Goal: Find specific page/section: Find specific page/section

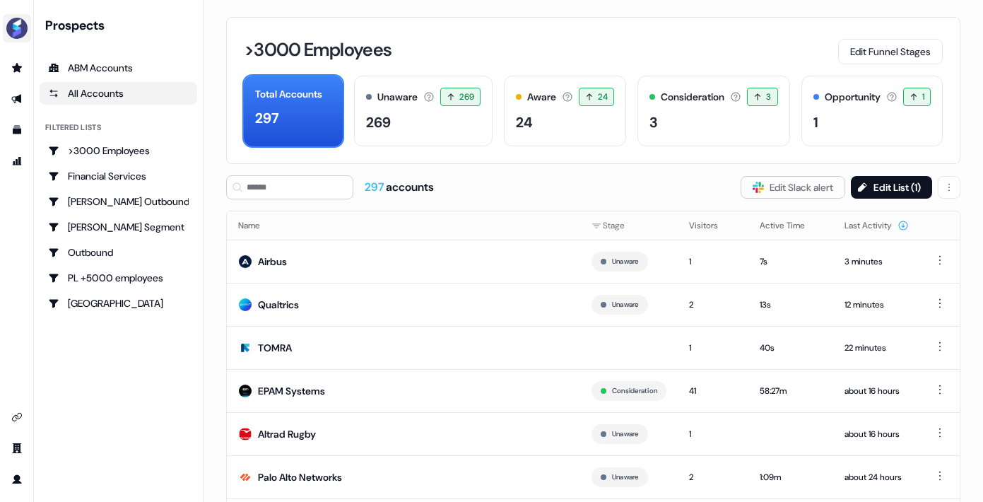
click at [25, 24] on img "side nav menu" at bounding box center [17, 28] width 23 height 23
click at [7, 212] on div "side nav menu" at bounding box center [16, 274] width 33 height 434
click at [15, 73] on link "Go to prospects" at bounding box center [17, 68] width 23 height 23
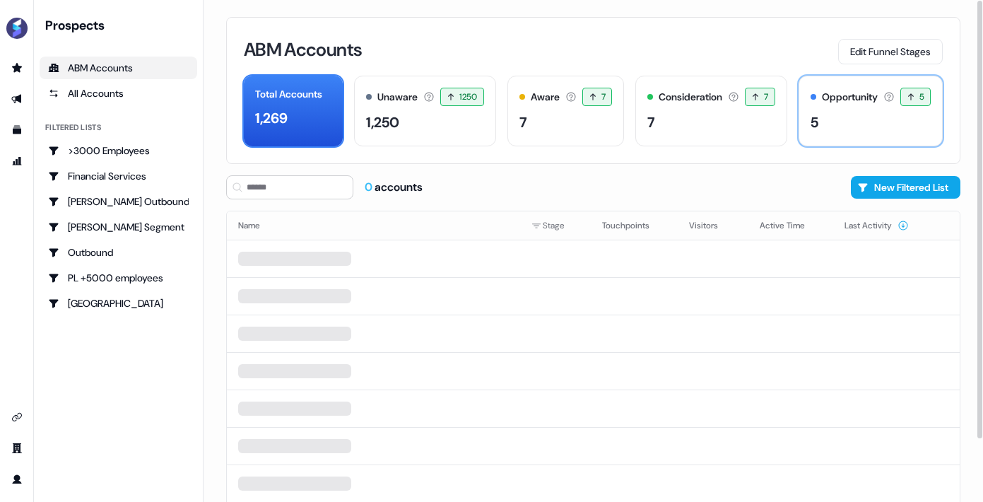
click at [871, 121] on div "5" at bounding box center [870, 122] width 120 height 21
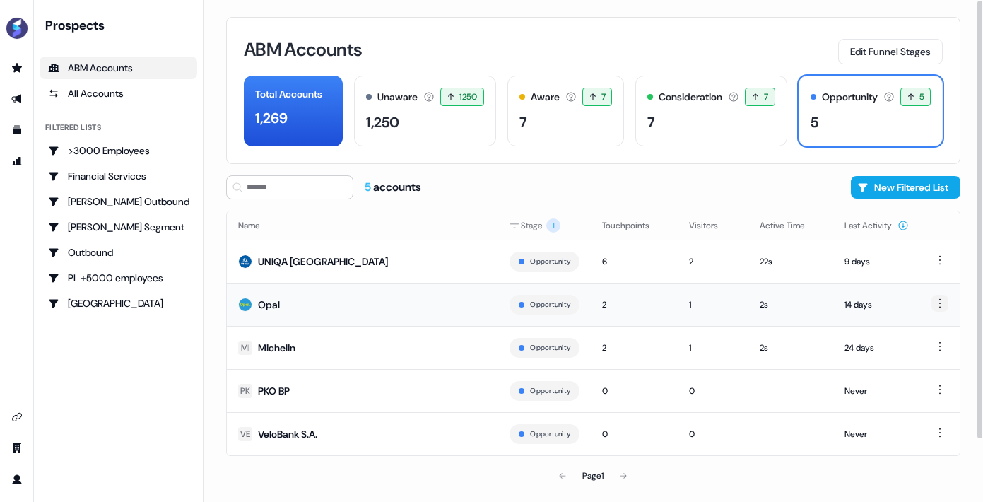
click at [937, 305] on html "For the best experience switch devices to a bigger screen. Go to [DOMAIN_NAME] …" at bounding box center [491, 251] width 983 height 502
click at [938, 305] on html "For the best experience switch devices to a bigger screen. Go to [DOMAIN_NAME] …" at bounding box center [491, 251] width 983 height 502
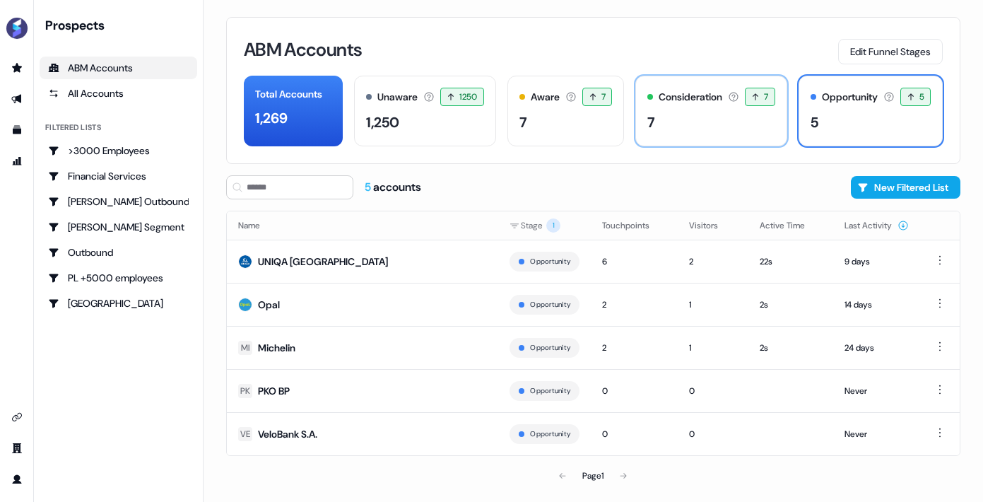
click at [709, 139] on div "Consideration Accounts with 25+ minutes of usage and 2+ visitors in the last 60…" at bounding box center [710, 111] width 151 height 71
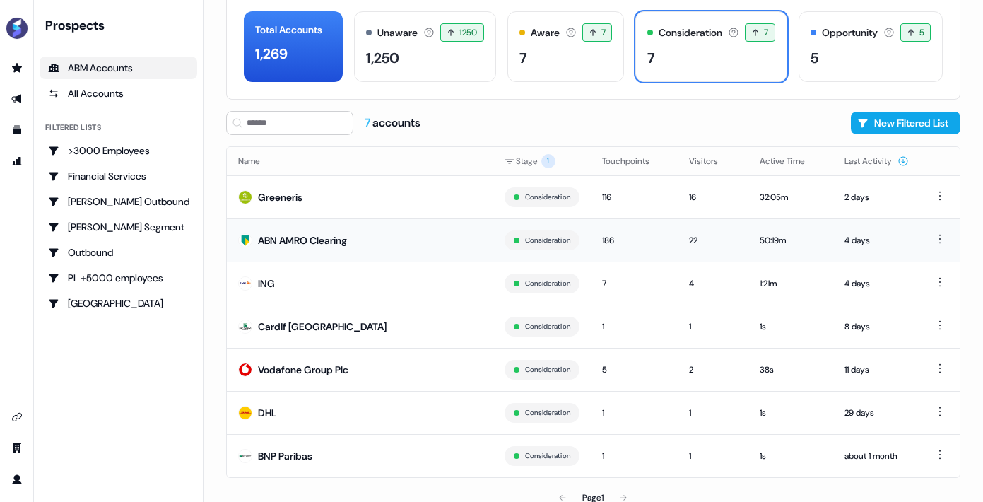
scroll to position [73, 0]
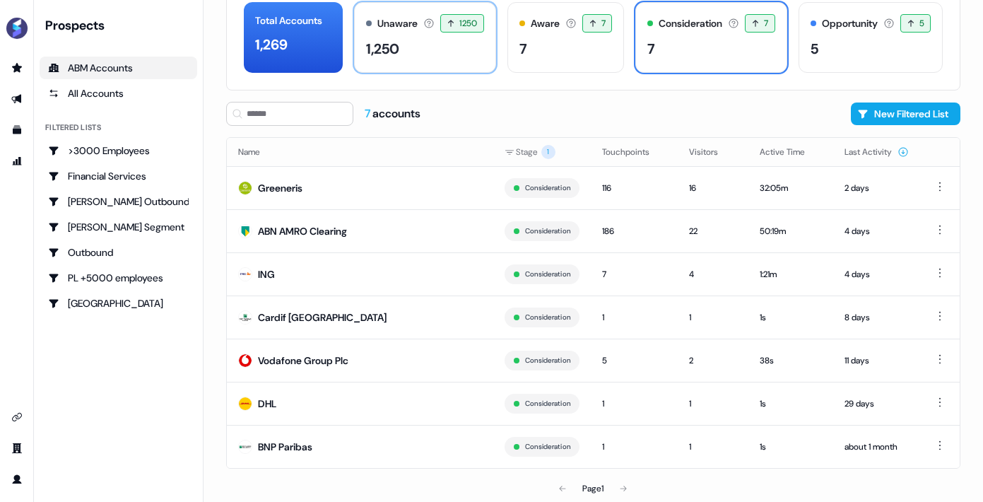
click at [411, 33] on div "Unaware The default stage all accounts start in. 1250 1250 accounts entered the…" at bounding box center [425, 37] width 142 height 71
